Goal: Task Accomplishment & Management: Manage account settings

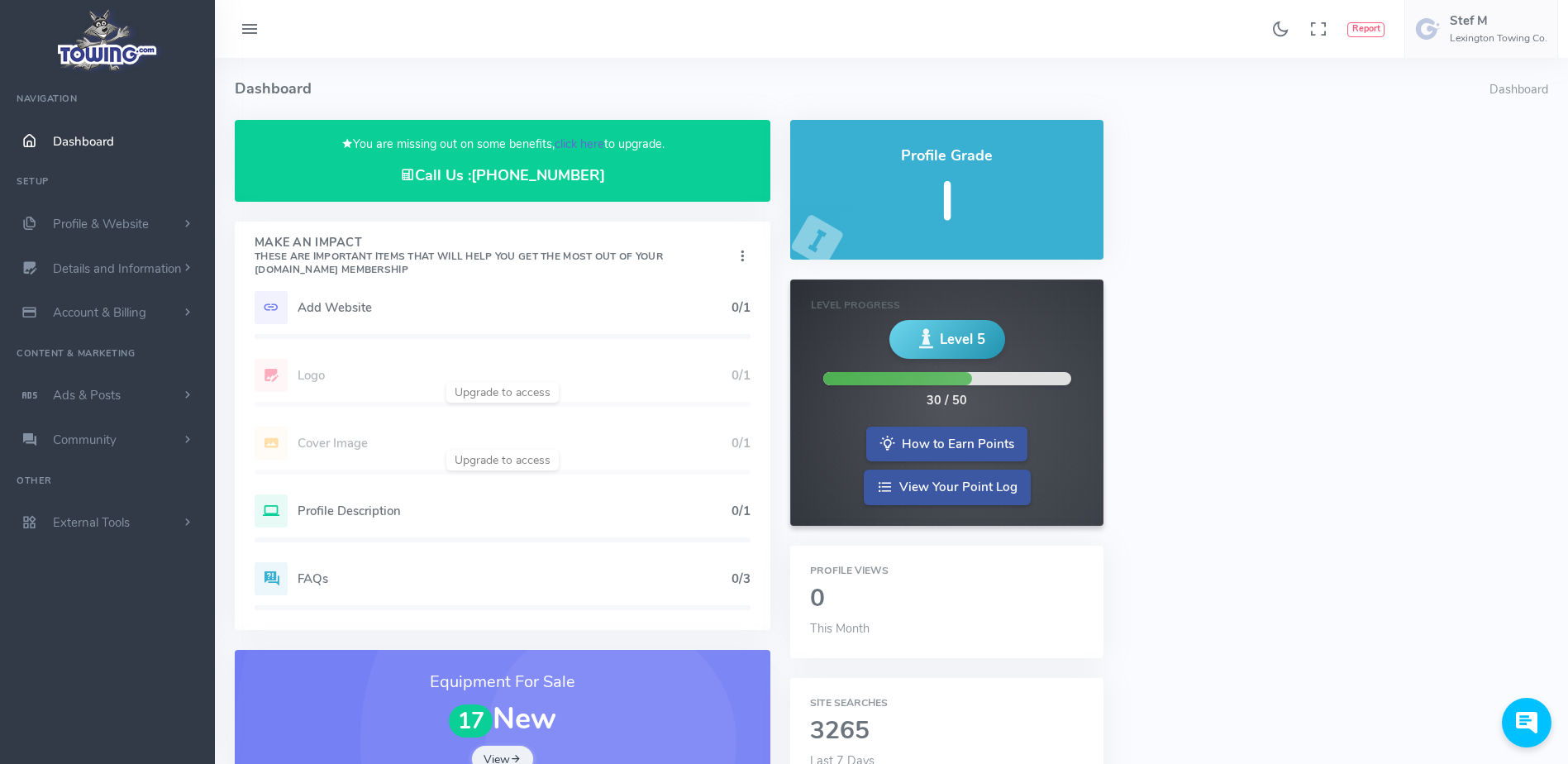
click at [584, 152] on link "click here" at bounding box center [580, 144] width 50 height 17
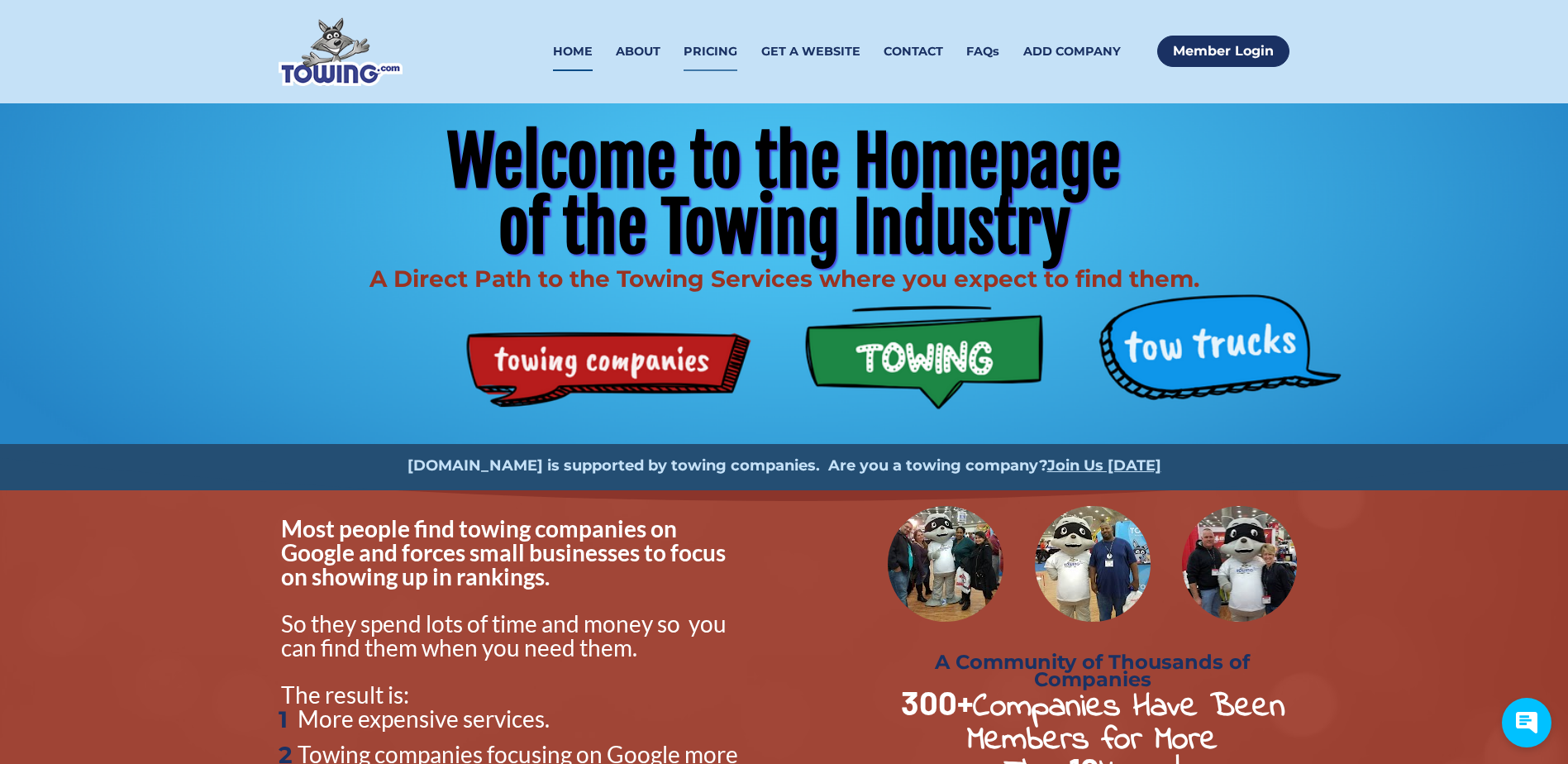
click at [723, 48] on link "PRICING" at bounding box center [710, 52] width 53 height 39
